Goal: Check status: Check status

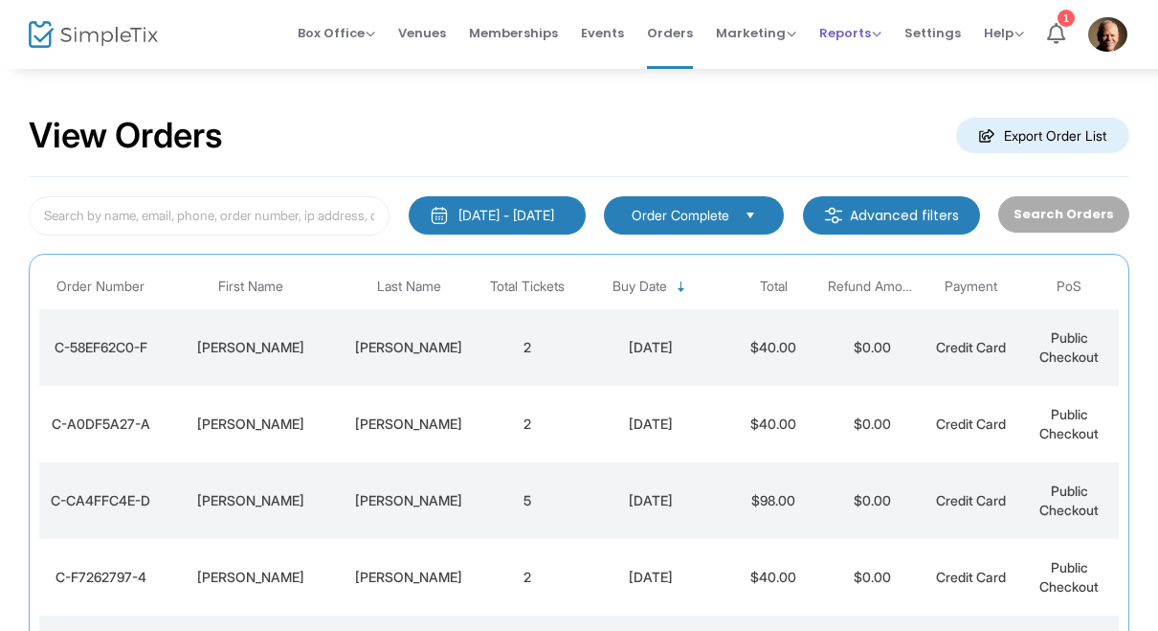
click at [855, 33] on span "Reports" at bounding box center [850, 33] width 62 height 18
click at [895, 101] on li "Sales Reports" at bounding box center [881, 101] width 124 height 37
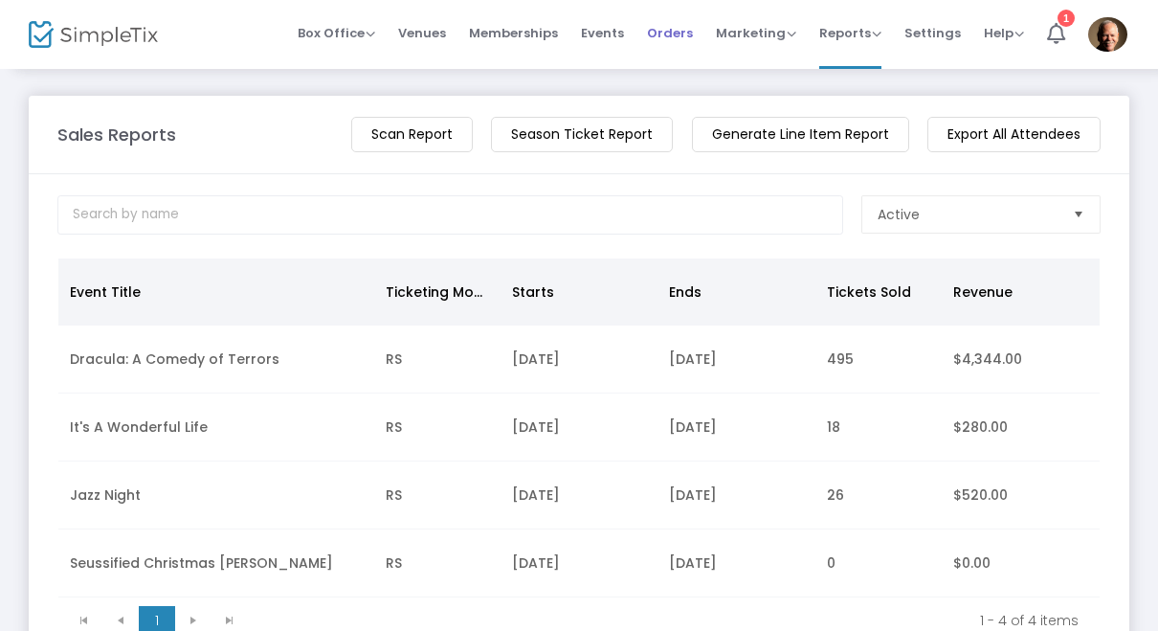
click at [679, 31] on span "Orders" at bounding box center [670, 33] width 46 height 49
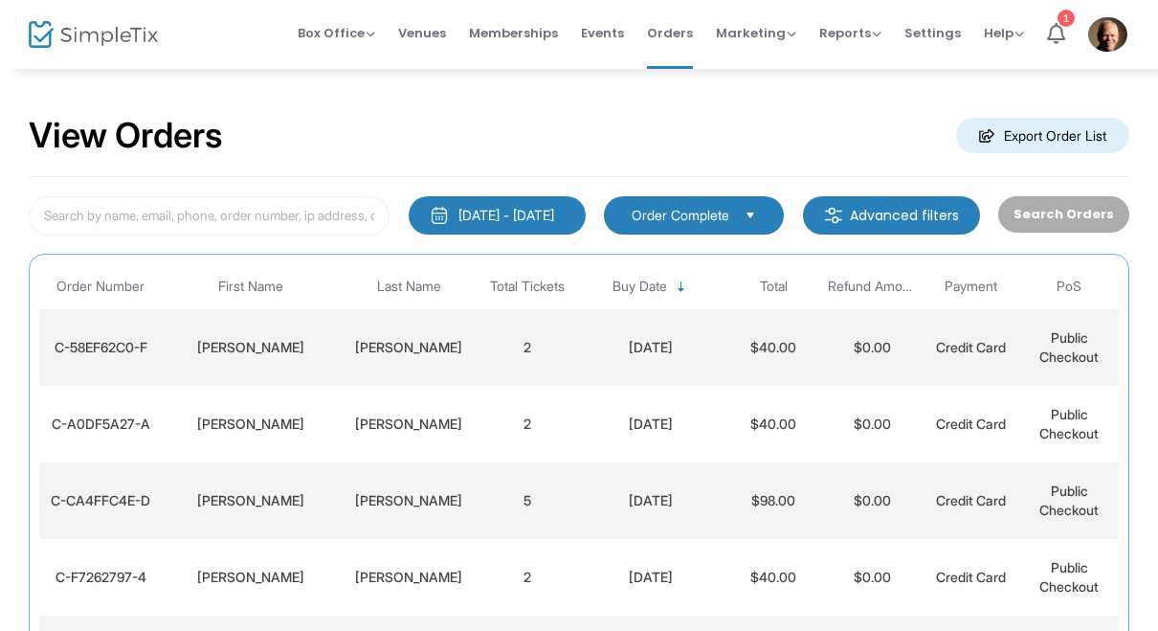
click at [148, 351] on div "C-58EF62C0-F" at bounding box center [101, 347] width 114 height 19
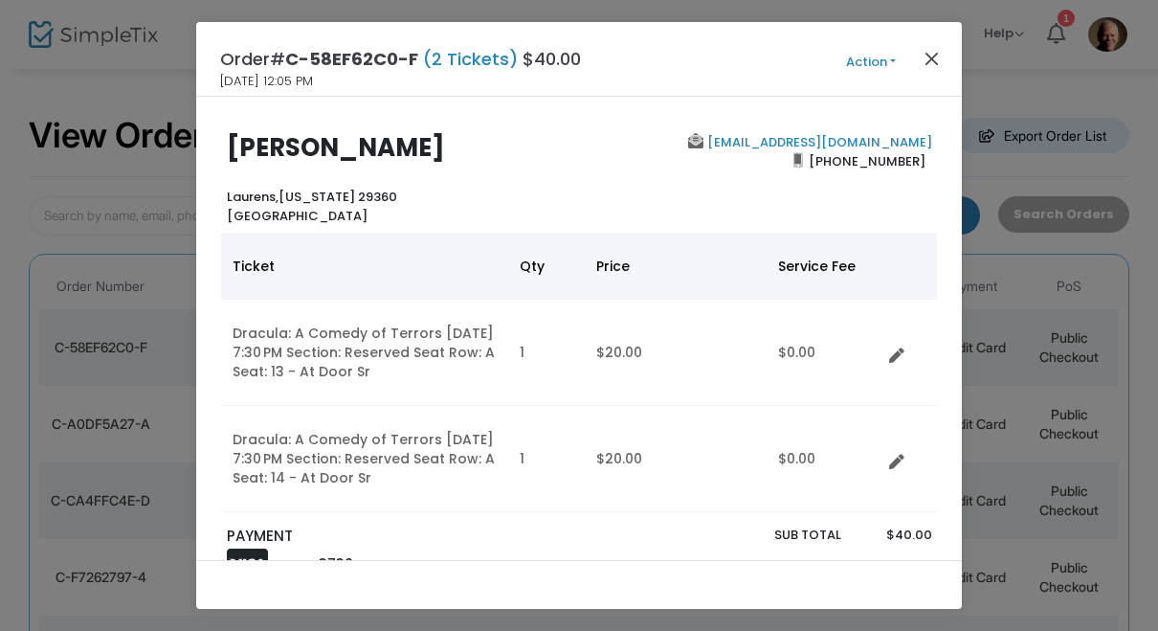
click at [940, 56] on button "Close" at bounding box center [931, 58] width 25 height 25
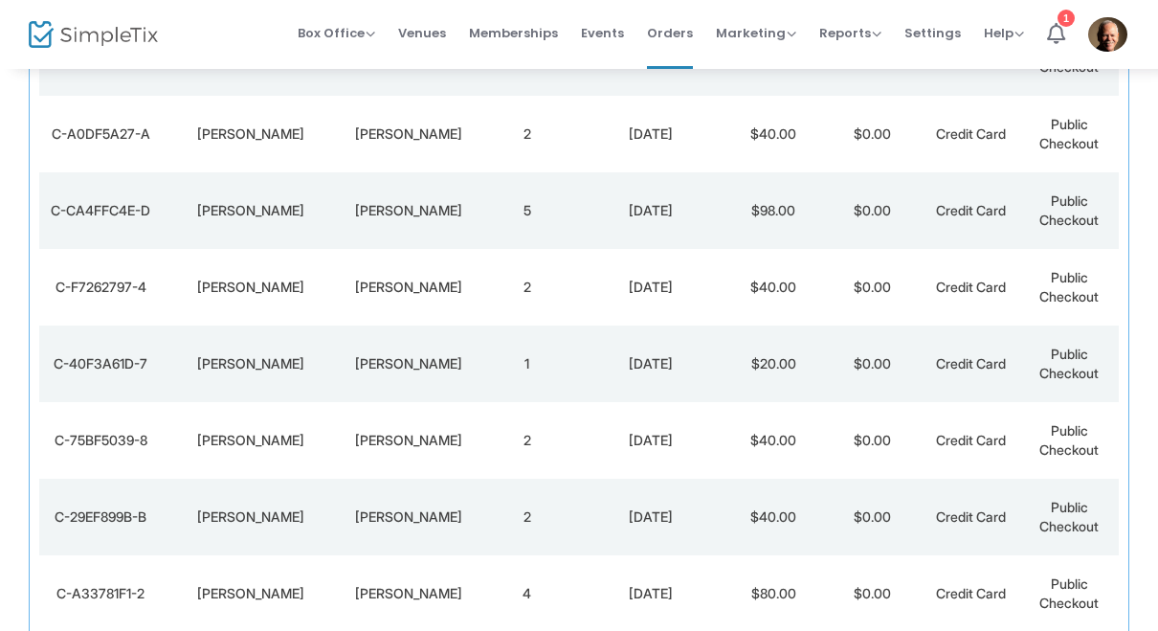
scroll to position [290, 0]
